Goal: Task Accomplishment & Management: Use online tool/utility

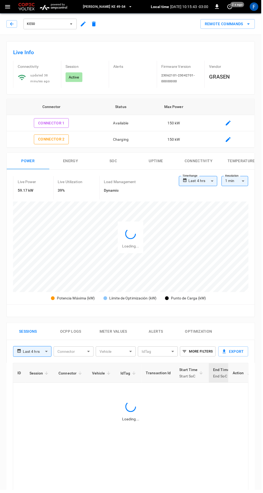
click at [12, 24] on icon "button" at bounding box center [11, 23] width 3 height 3
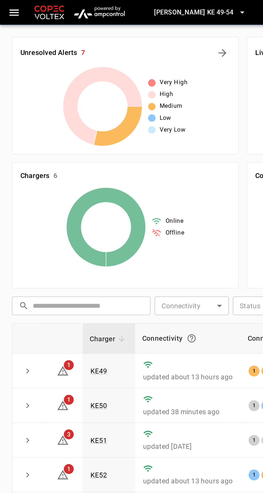
click at [121, 6] on button "[PERSON_NAME] KE 49-54" at bounding box center [108, 7] width 54 height 10
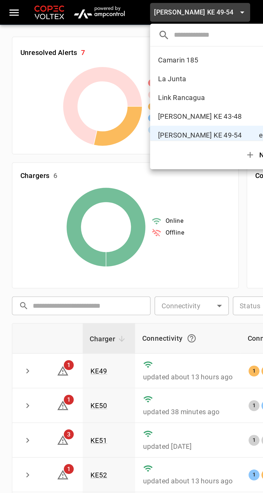
scroll to position [4, 0]
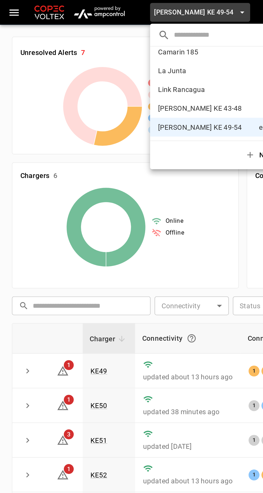
click at [105, 27] on p "Camarin 185" at bounding box center [111, 27] width 52 height 5
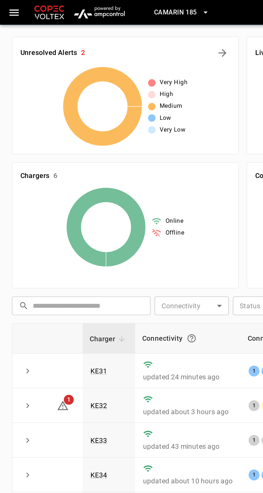
click at [54, 218] on link "KE32" at bounding box center [53, 220] width 9 height 4
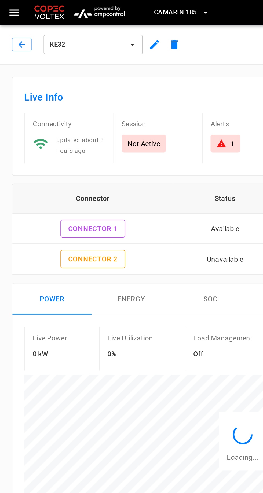
click at [243, 23] on button "Remote Commands" at bounding box center [229, 24] width 55 height 10
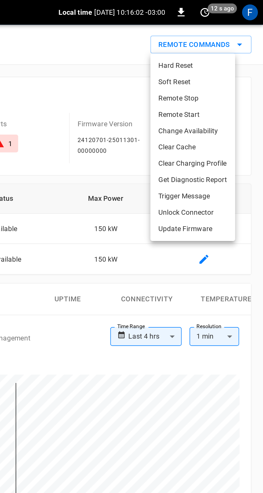
click at [228, 31] on li "Hard Reset" at bounding box center [225, 35] width 46 height 9
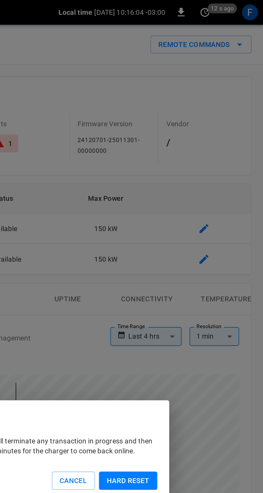
click at [200, 257] on button "Hard reset" at bounding box center [190, 260] width 32 height 10
